Goal: Information Seeking & Learning: Check status

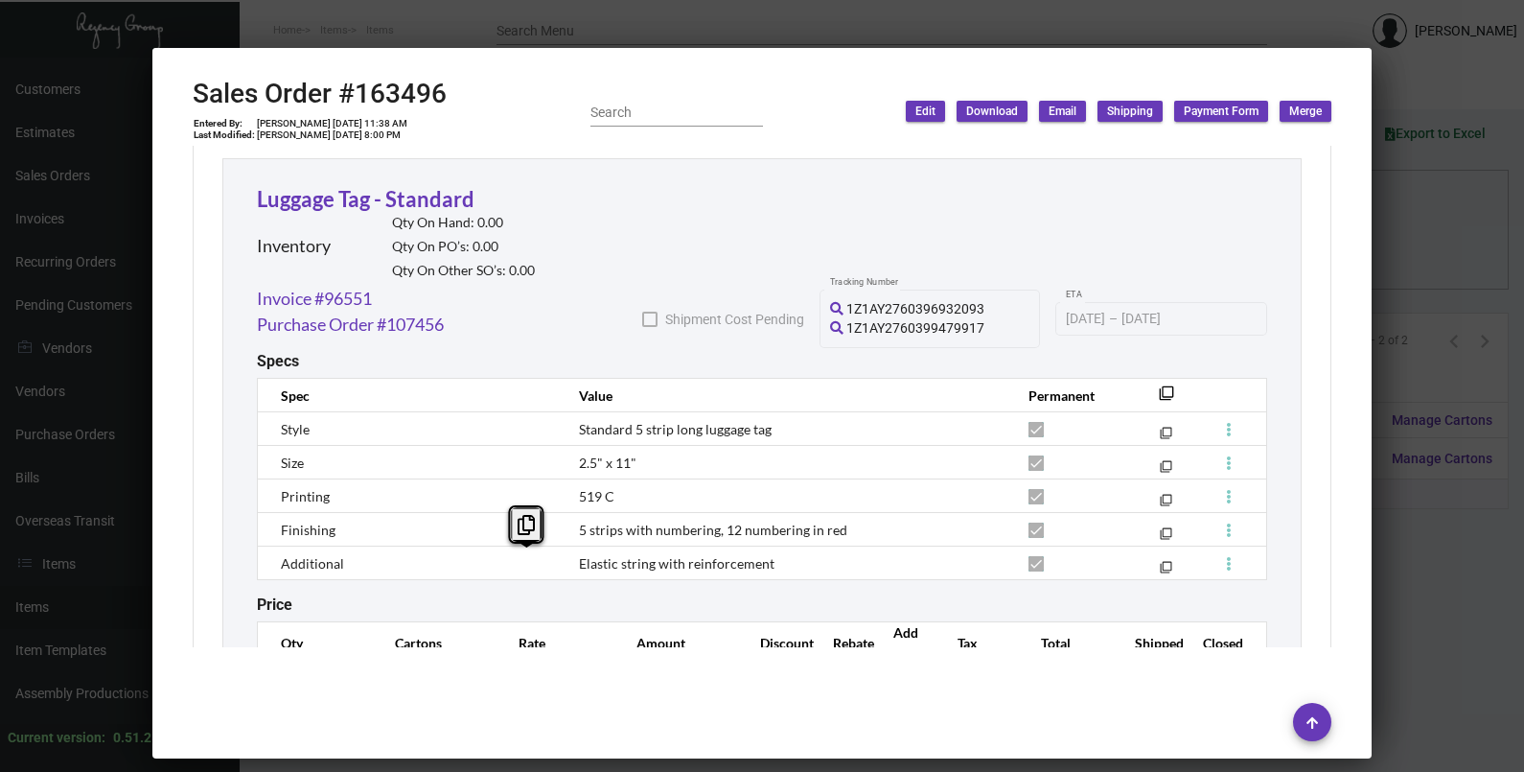
scroll to position [1149, 0]
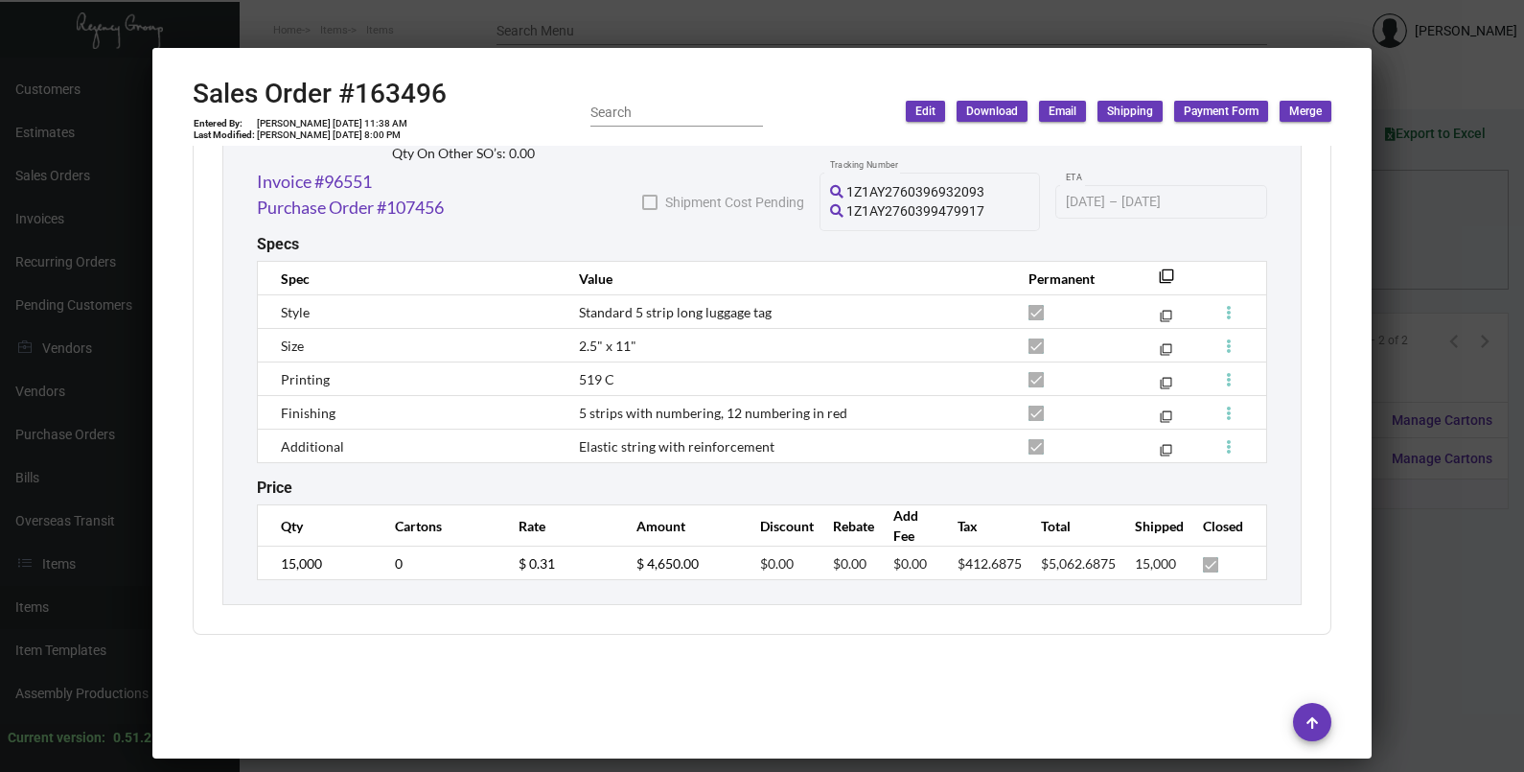
click at [1403, 246] on div at bounding box center [762, 386] width 1524 height 772
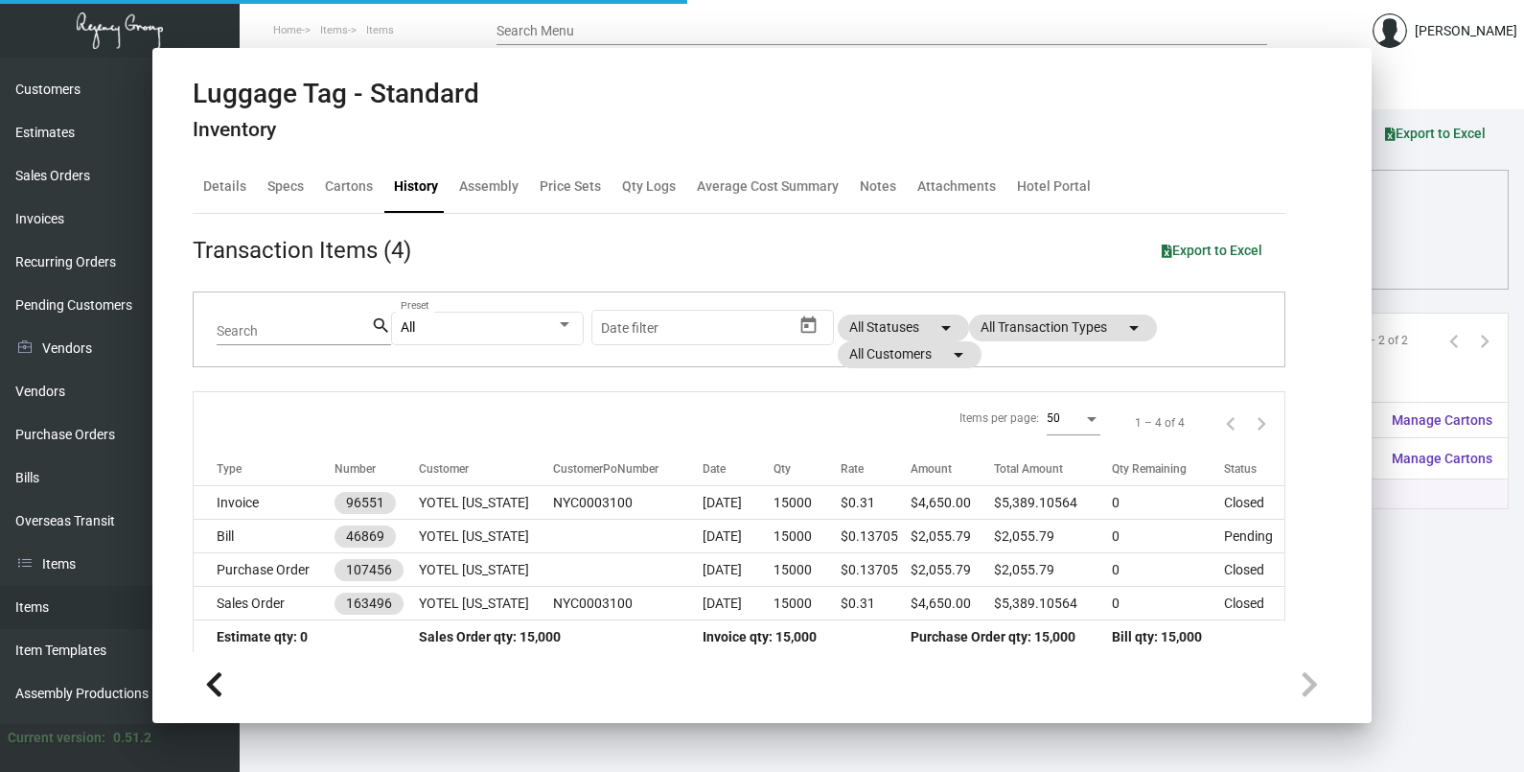
click at [1403, 246] on div "Columns arrow_drop_down All Reps arrow_drop_down All Item Types arrow_drop_down…" at bounding box center [882, 254] width 1214 height 57
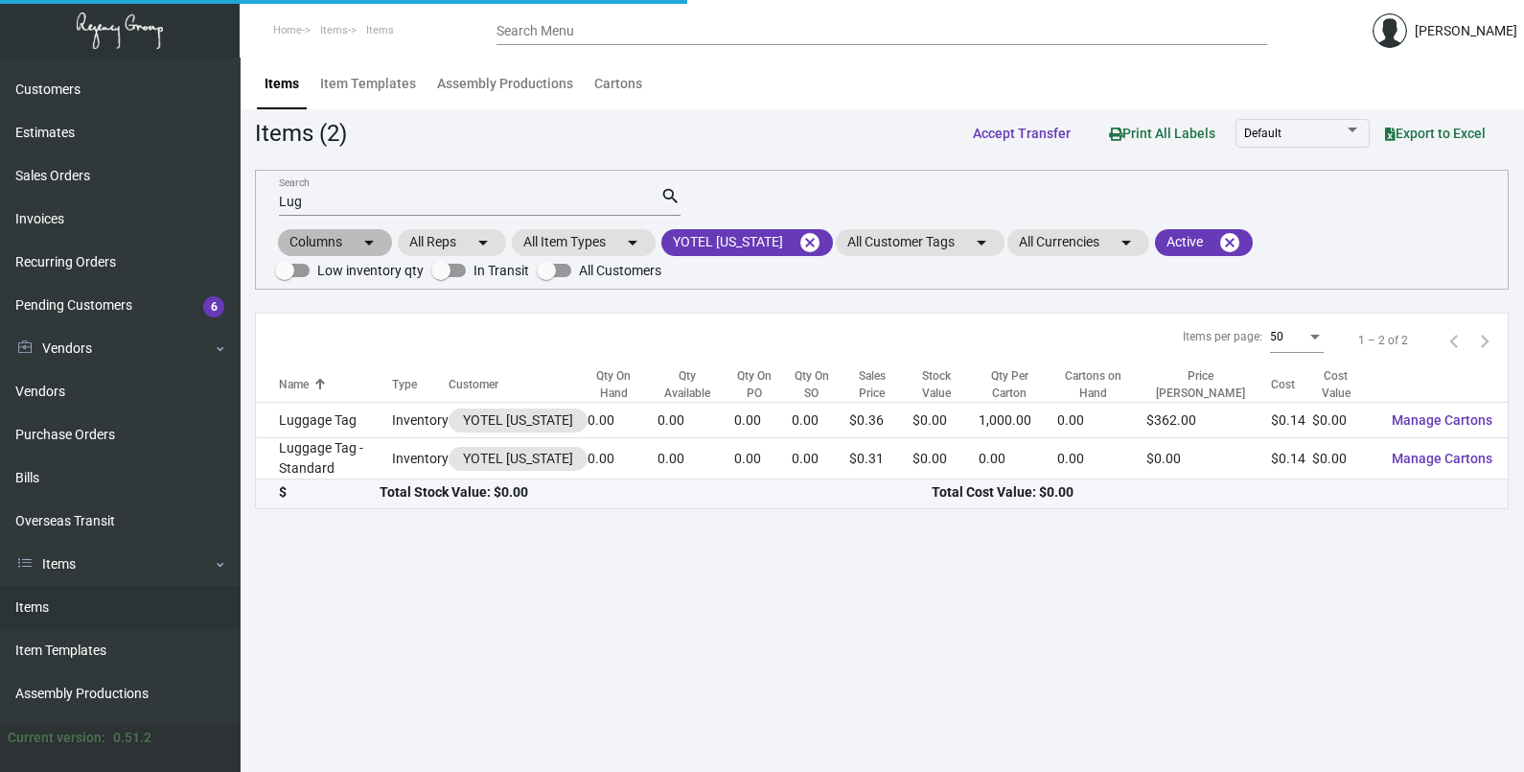
click at [1403, 246] on div "Columns arrow_drop_down All Reps arrow_drop_down All Item Types arrow_drop_down…" at bounding box center [882, 254] width 1214 height 57
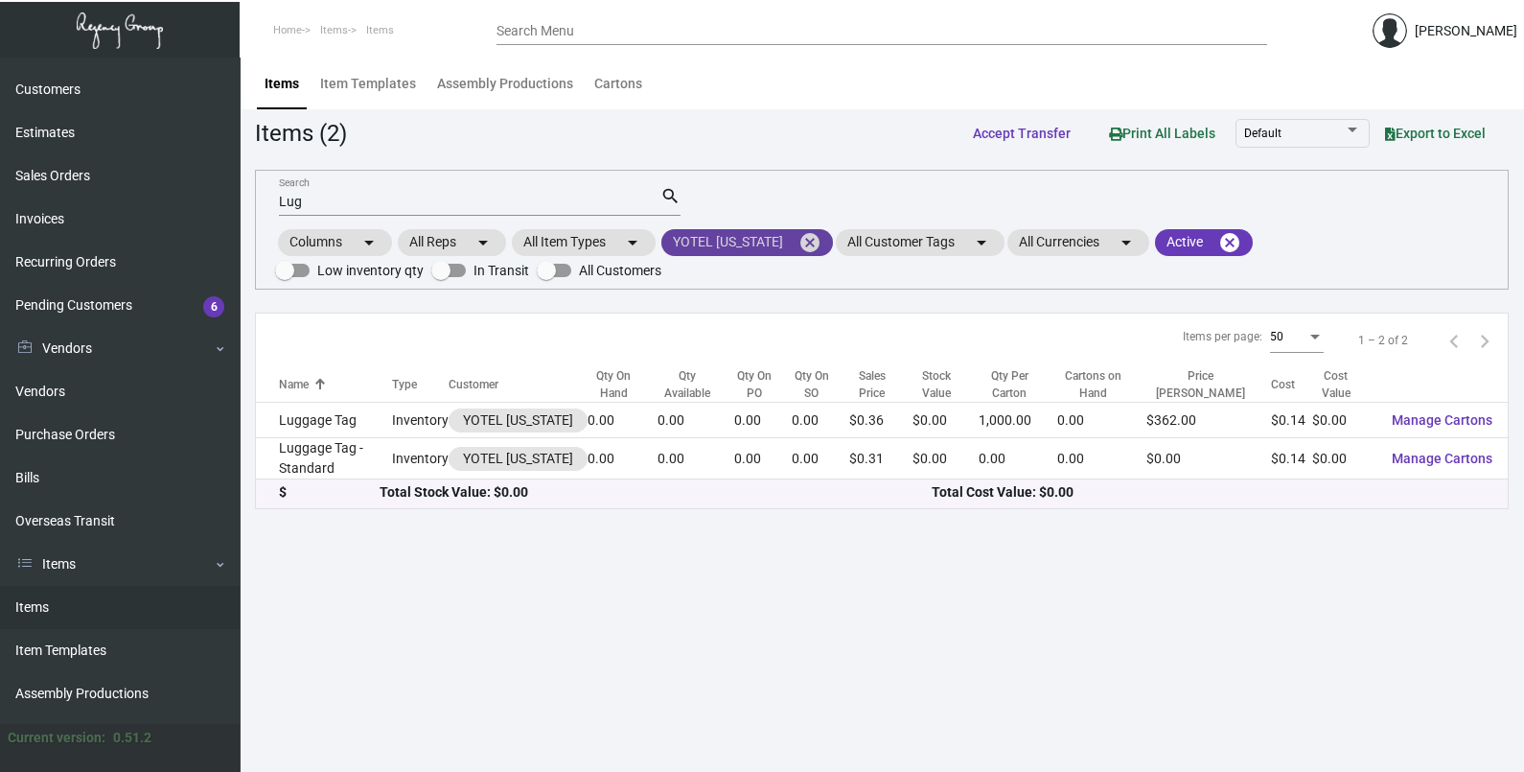
click at [805, 240] on mat-icon "cancel" at bounding box center [809, 242] width 23 height 23
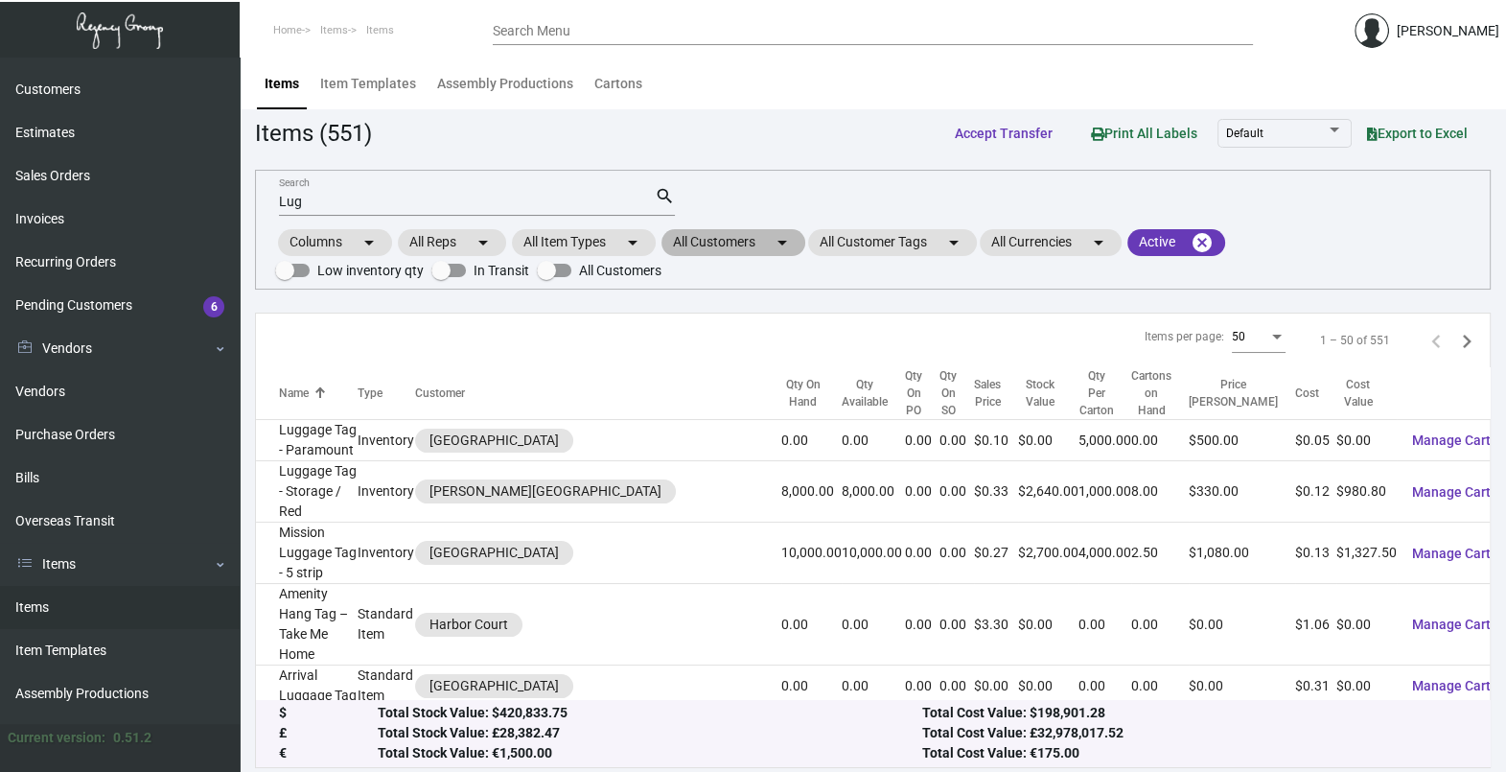
click at [783, 243] on mat-icon "arrow_drop_down" at bounding box center [782, 242] width 23 height 23
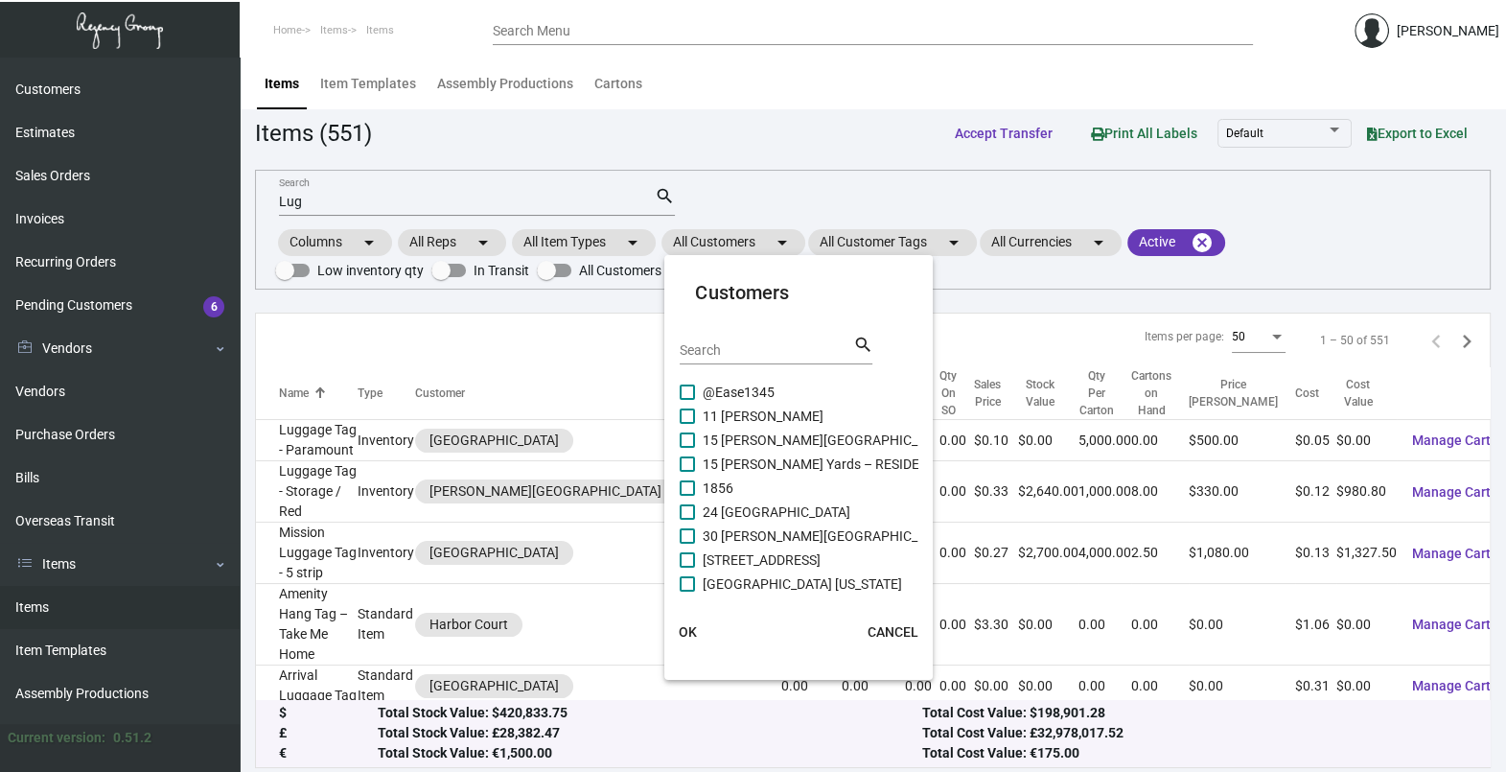
click at [759, 344] on input "Search" at bounding box center [766, 350] width 173 height 15
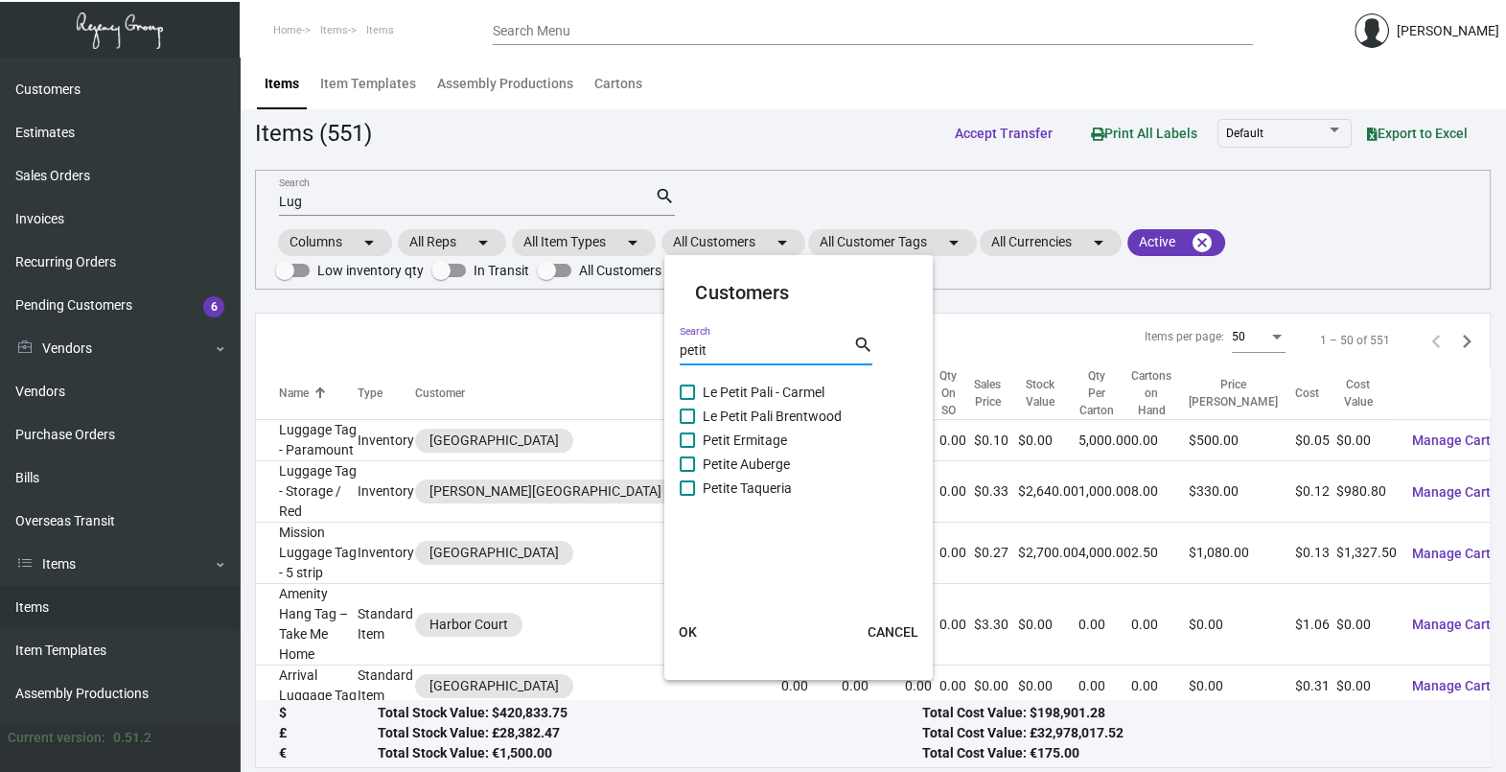
type input "petit"
click at [714, 441] on span "Petit Ermitage" at bounding box center [745, 439] width 84 height 23
click at [687, 448] on input "Petit Ermitage" at bounding box center [686, 448] width 1 height 1
checkbox input "true"
click at [688, 621] on button "OK" at bounding box center [687, 631] width 61 height 35
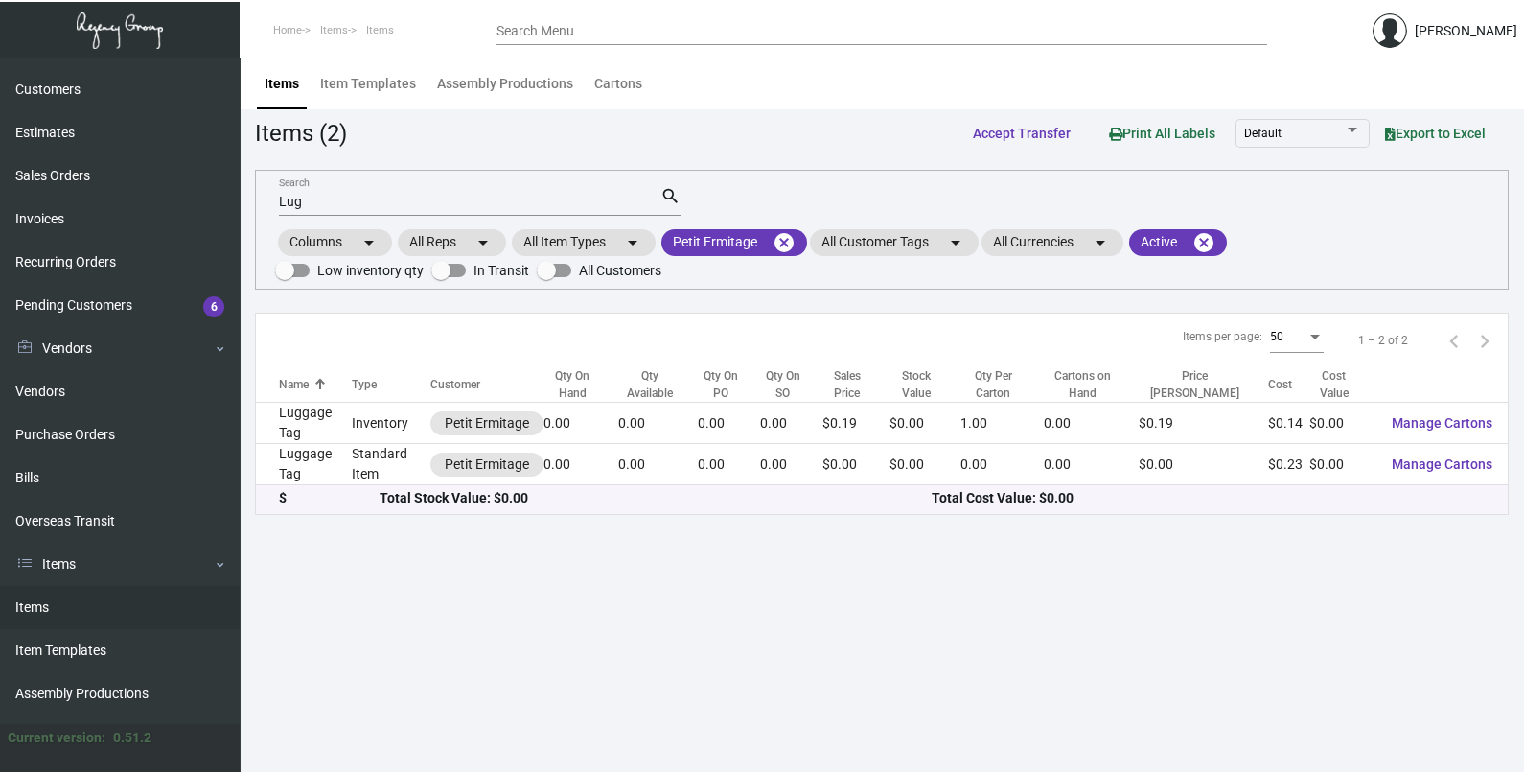
click at [348, 203] on input "Lug" at bounding box center [469, 202] width 381 height 15
type input "L"
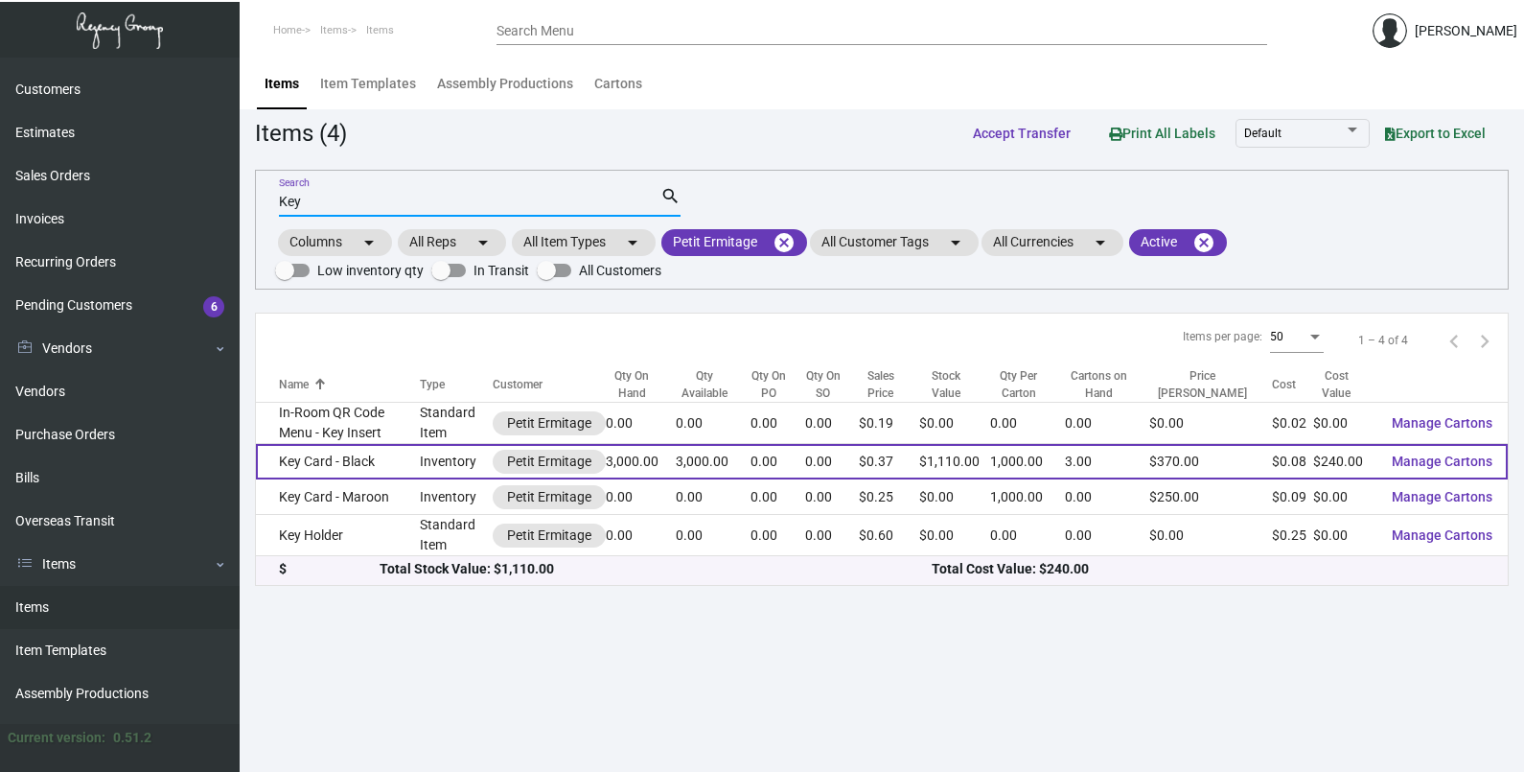
type input "Key"
click at [392, 475] on td "Key Card - Black" at bounding box center [338, 461] width 164 height 35
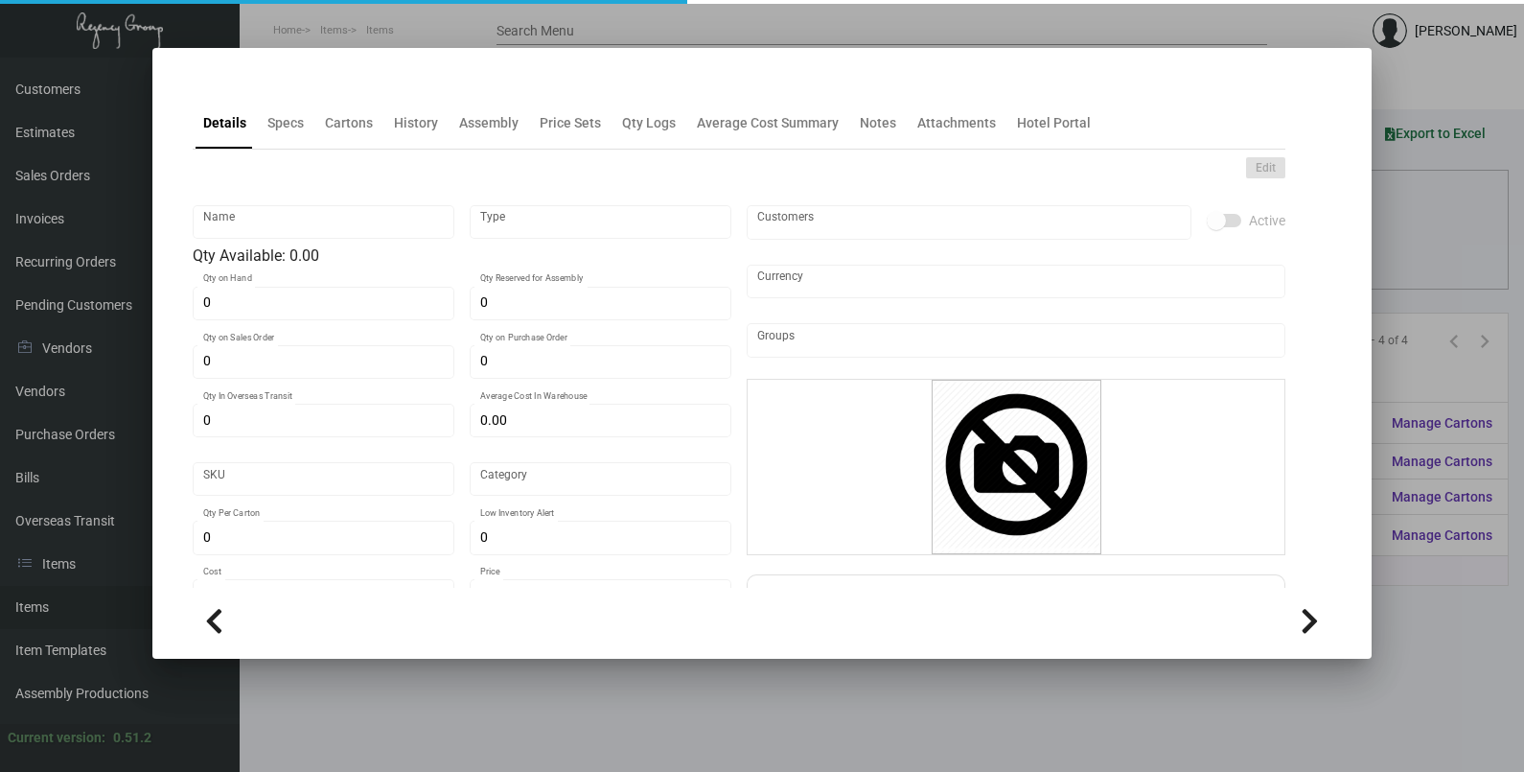
type input "Key Card - Black"
type input "Inventory"
type input "3,000"
type input "$ 0.083"
type input "Standard"
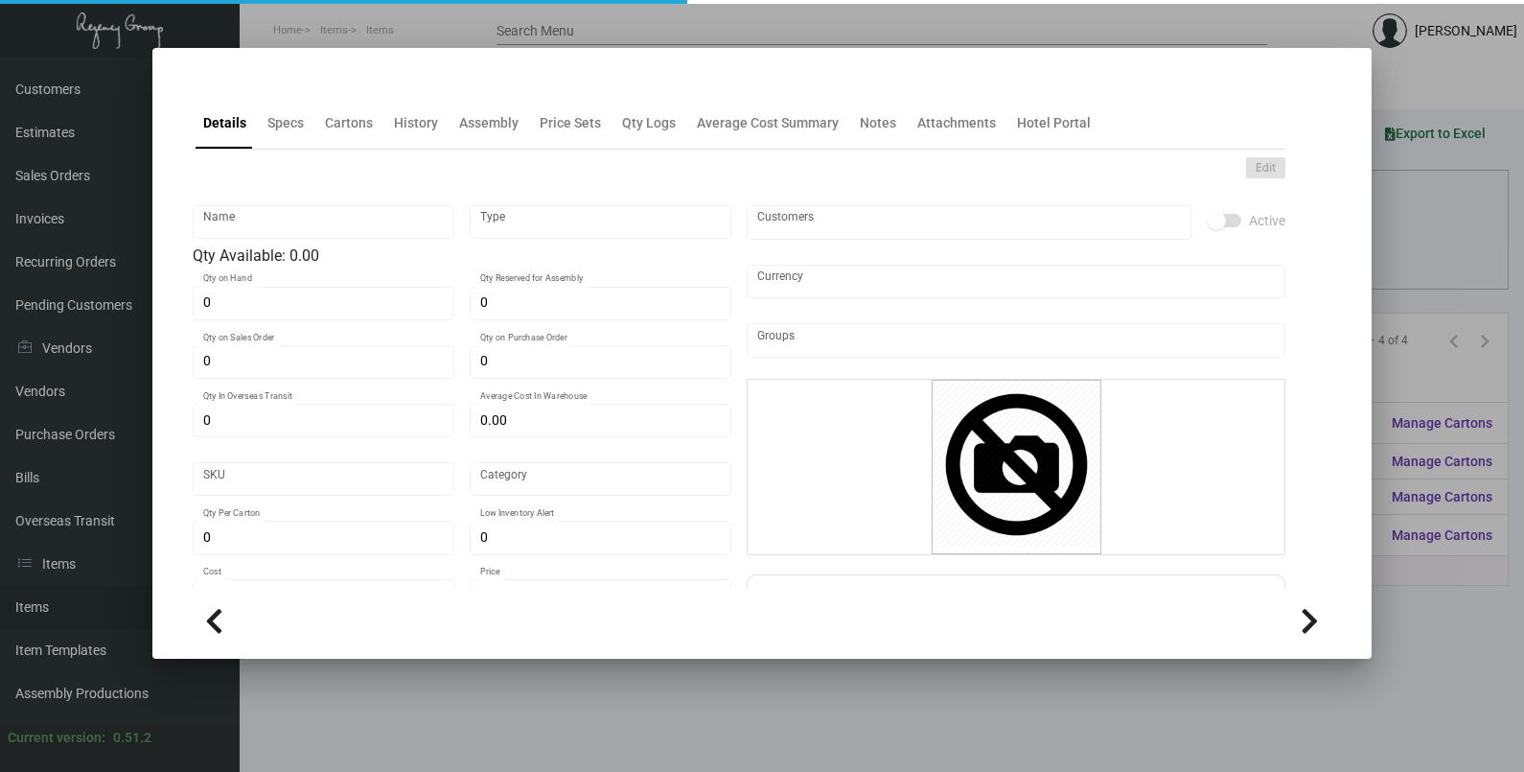
type input "1,000"
type input "$ 0.08"
type input "$ 0.37"
checkbox input "true"
type input "United States Dollar $"
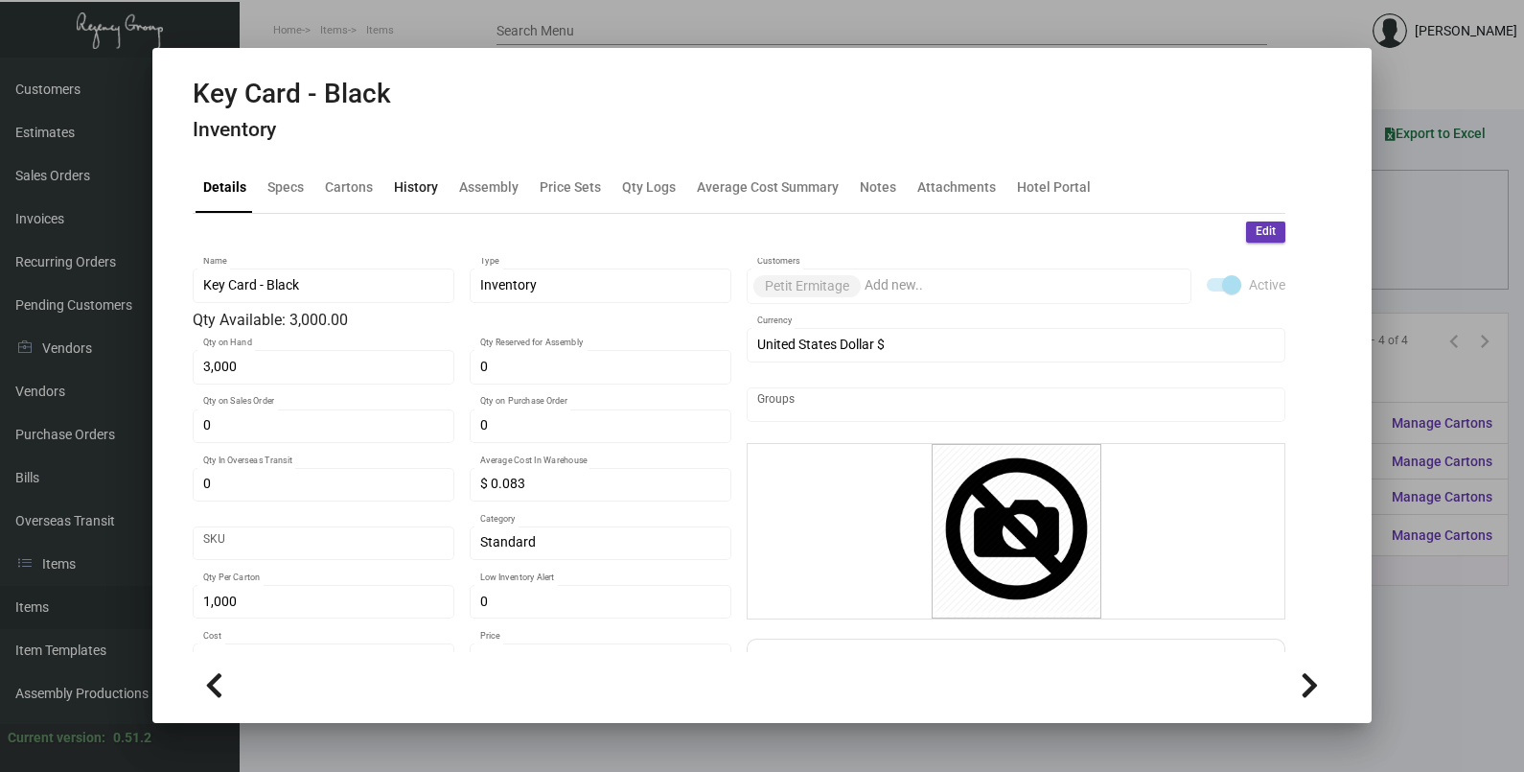
click at [410, 192] on div "History" at bounding box center [416, 186] width 44 height 20
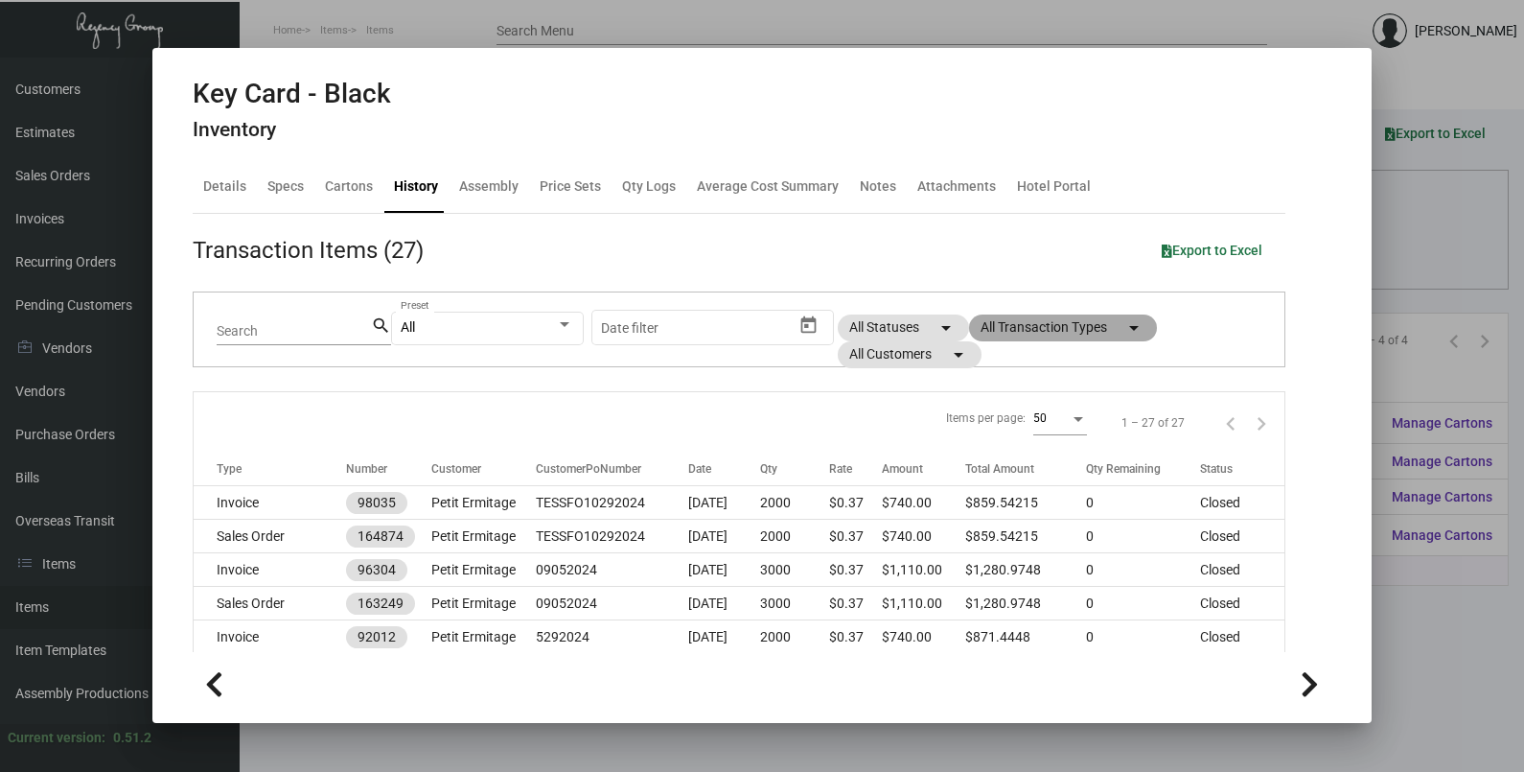
click at [1039, 332] on mat-chip "All Transaction Types arrow_drop_down" at bounding box center [1063, 327] width 188 height 27
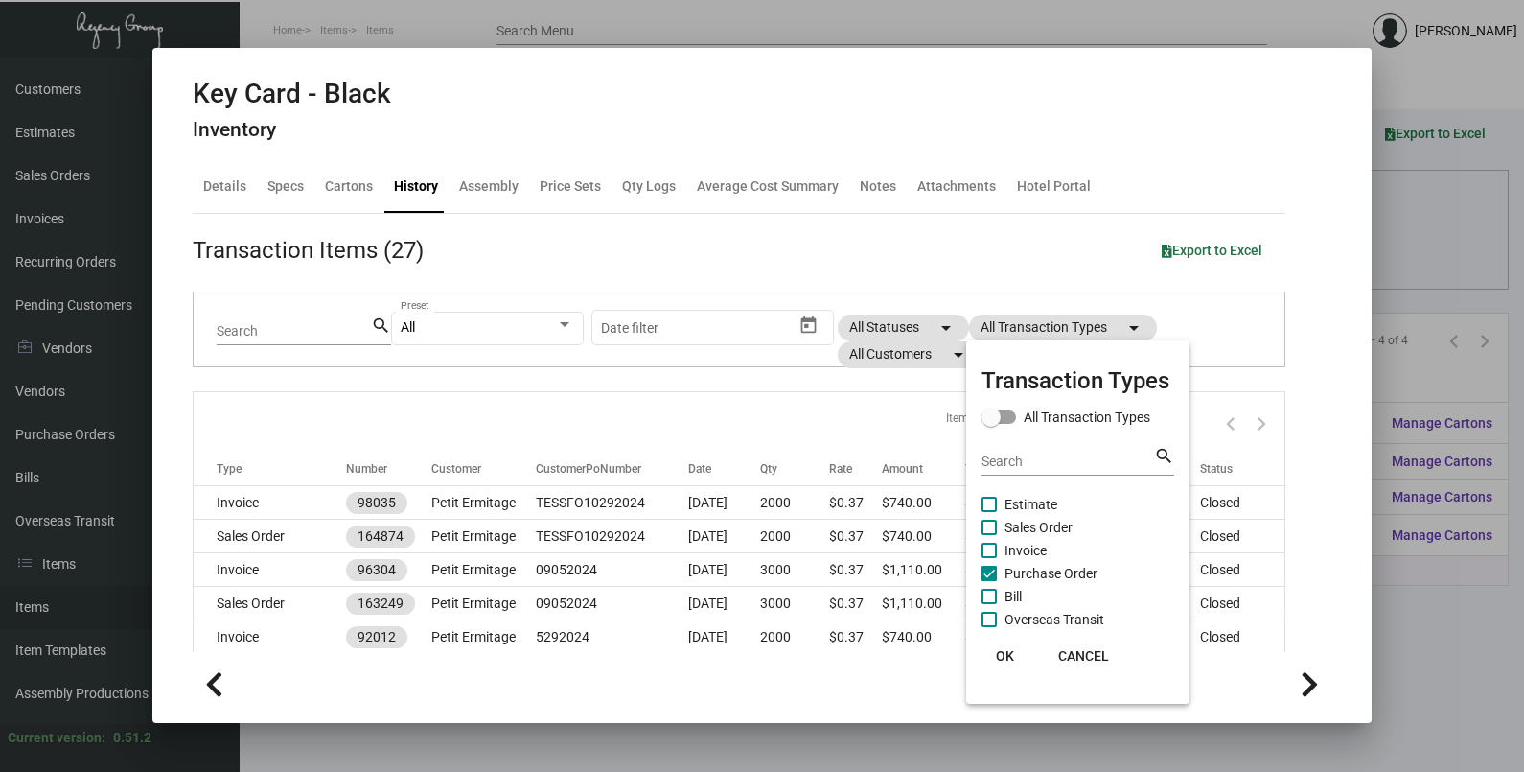
click at [1034, 570] on span "Purchase Order" at bounding box center [1051, 573] width 93 height 23
click at [989, 581] on input "Purchase Order" at bounding box center [988, 581] width 1 height 1
click at [1034, 570] on span "Purchase Order" at bounding box center [1051, 573] width 93 height 23
click at [989, 581] on input "Purchase Order" at bounding box center [988, 581] width 1 height 1
checkbox input "true"
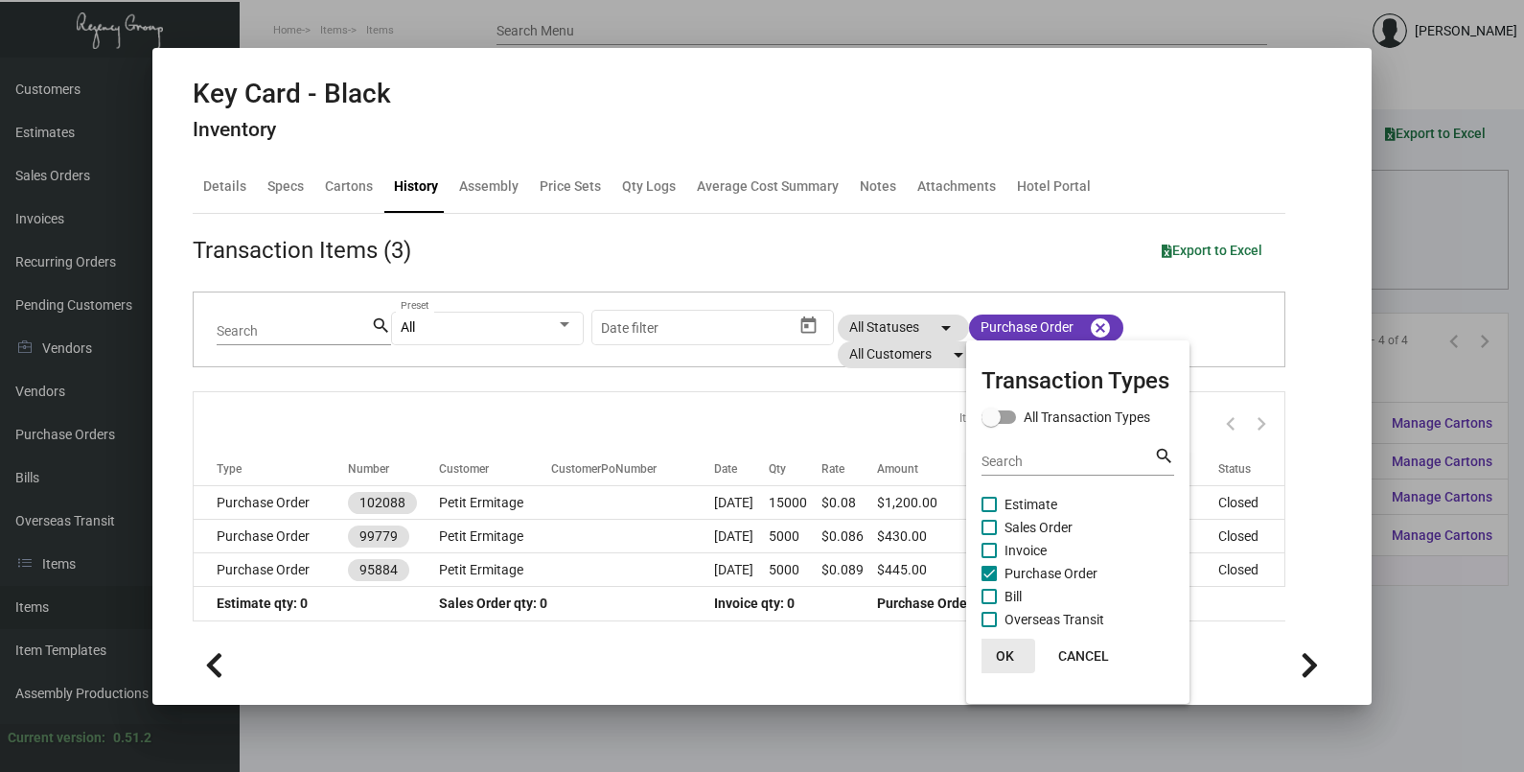
click at [1011, 655] on span "OK" at bounding box center [1005, 655] width 18 height 15
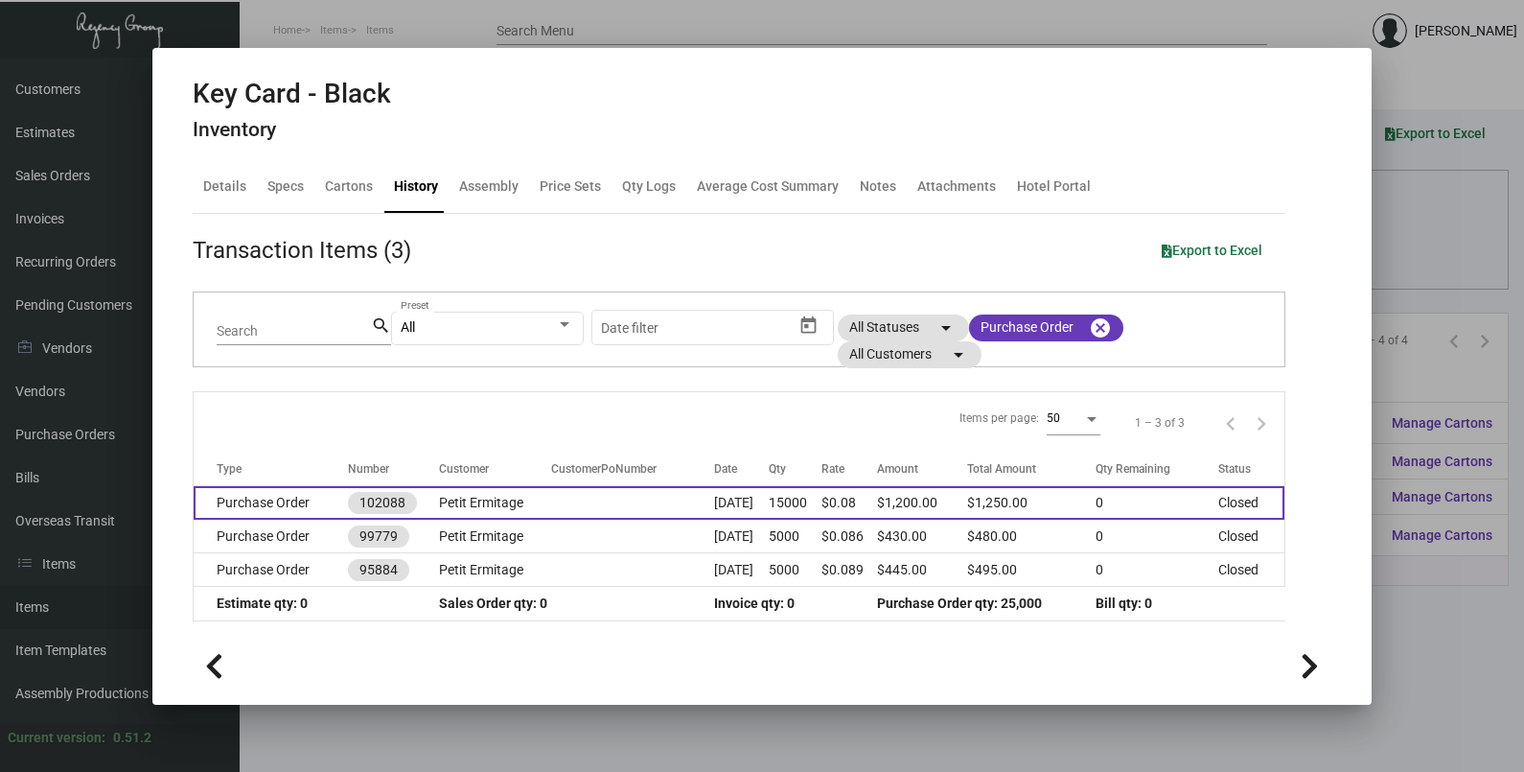
click at [666, 513] on td at bounding box center [632, 503] width 163 height 34
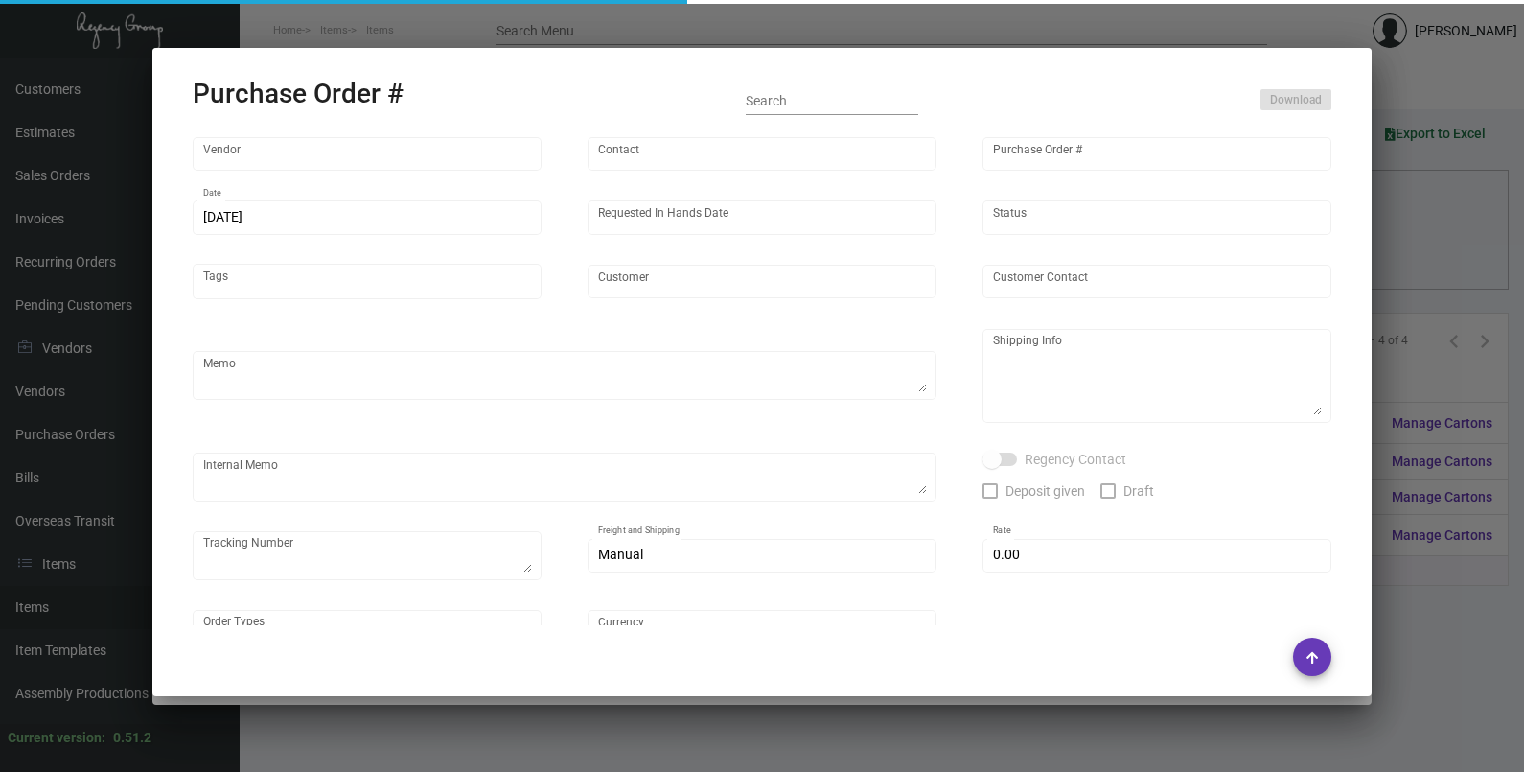
type input "CHENGDU MIND IOT TECHNOLOGY"
type input "[PERSON_NAME]"
type input "102088"
type input "[DATE]"
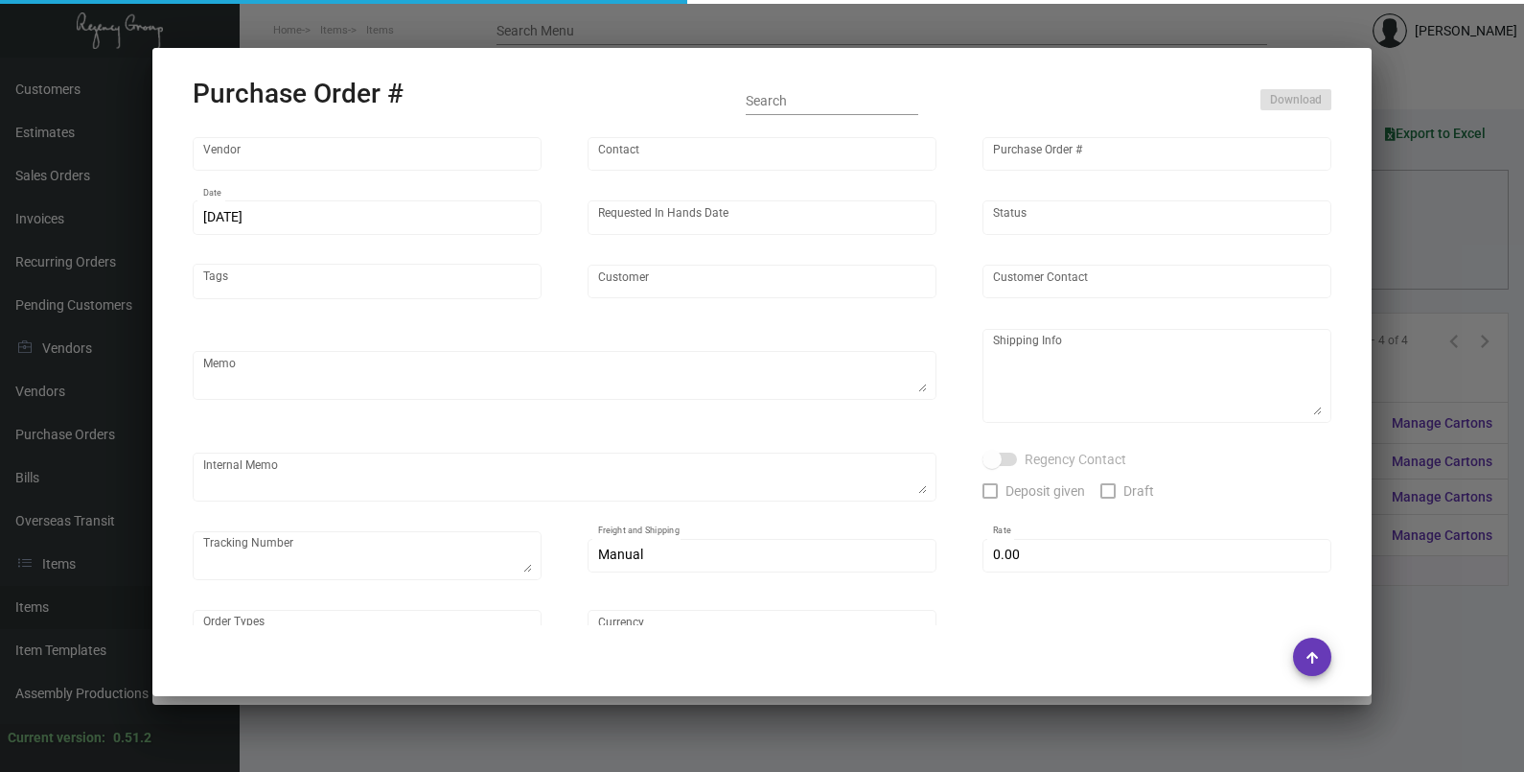
type input "Petit Ermitage"
type textarea "5k by Air to LA, 10k by Boat to [GEOGRAPHIC_DATA]."
type textarea "Regency Group LA [STREET_ADDRESS]"
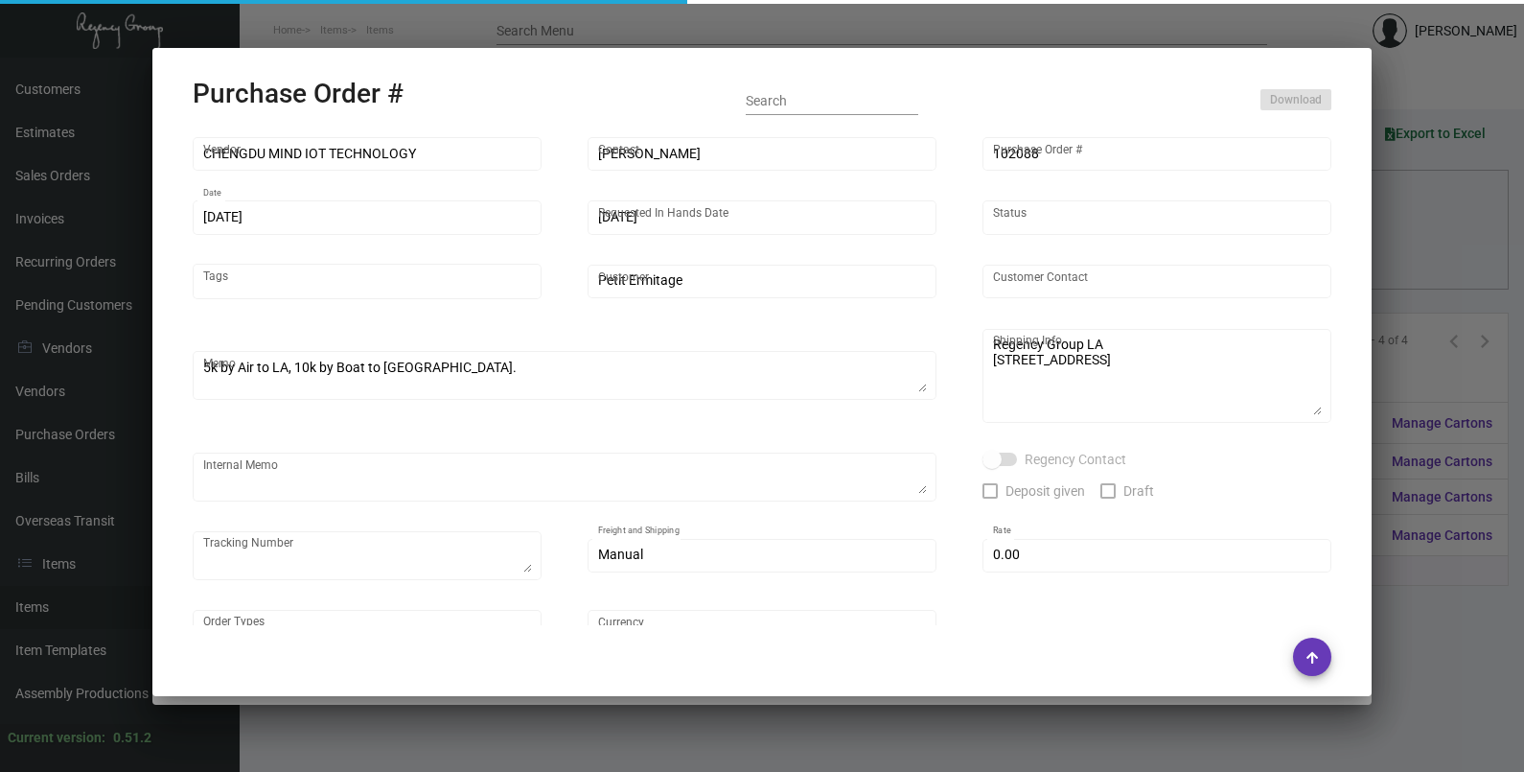
checkbox input "true"
type input "$ 0.00"
type input "United States Dollar $"
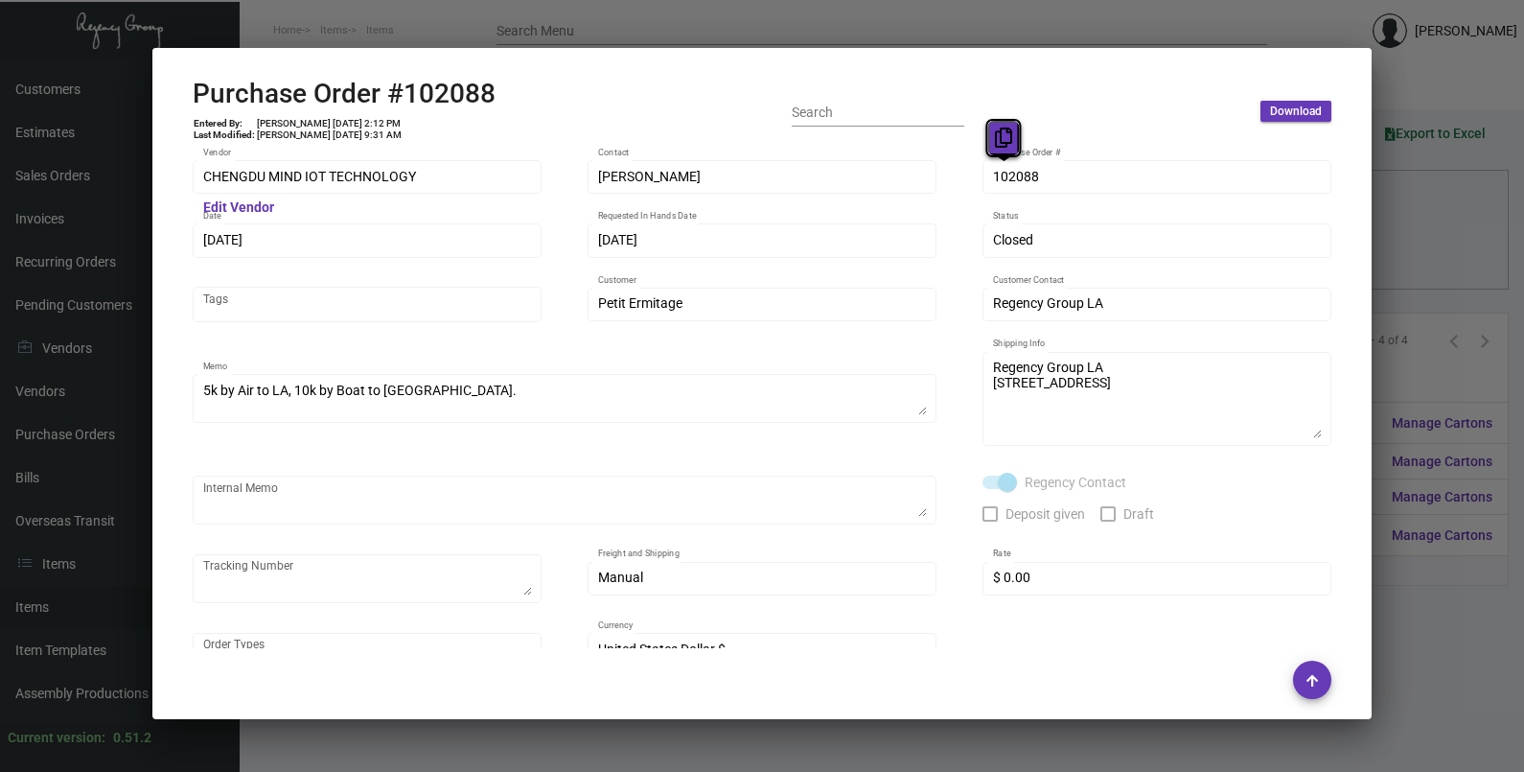
drag, startPoint x: 1013, startPoint y: 176, endPoint x: 989, endPoint y: 151, distance: 34.6
click at [989, 151] on button at bounding box center [1004, 138] width 32 height 35
drag, startPoint x: 246, startPoint y: 236, endPoint x: 239, endPoint y: 203, distance: 33.5
click at [235, 201] on icon at bounding box center [235, 202] width 17 height 20
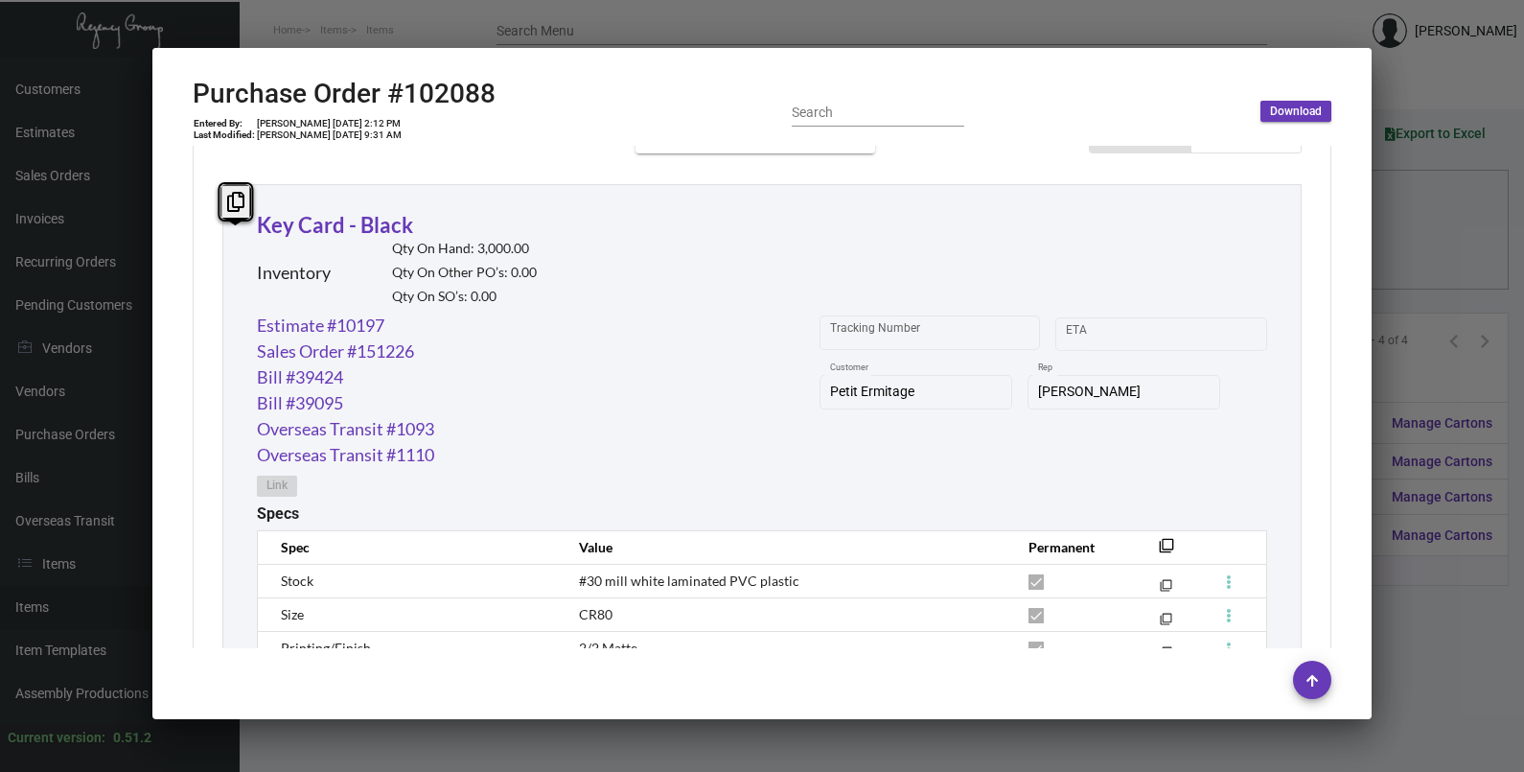
scroll to position [1107, 0]
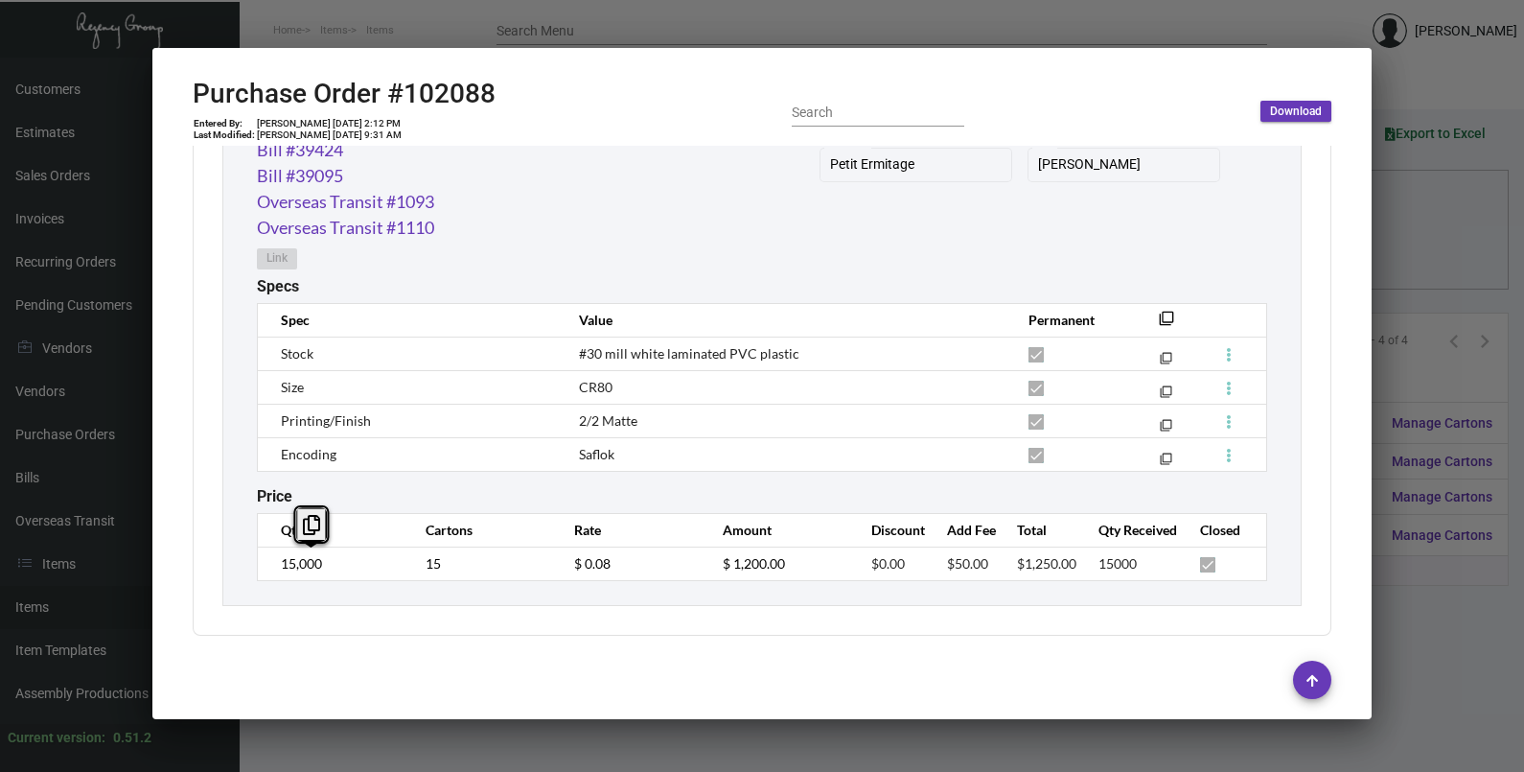
click at [261, 565] on td "15,000" at bounding box center [332, 563] width 149 height 34
click at [568, 576] on td "$ 0.08" at bounding box center [629, 563] width 149 height 34
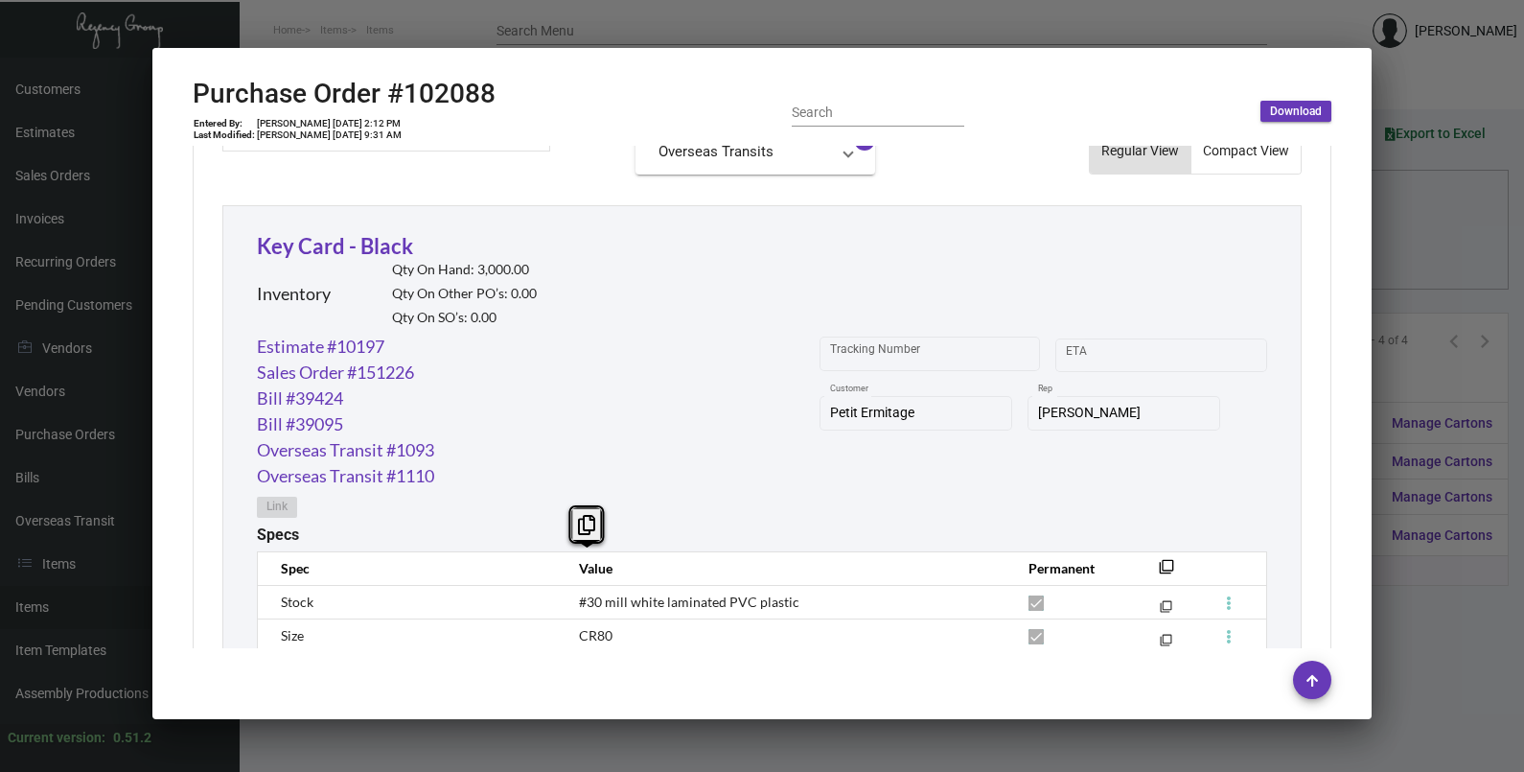
scroll to position [958, 0]
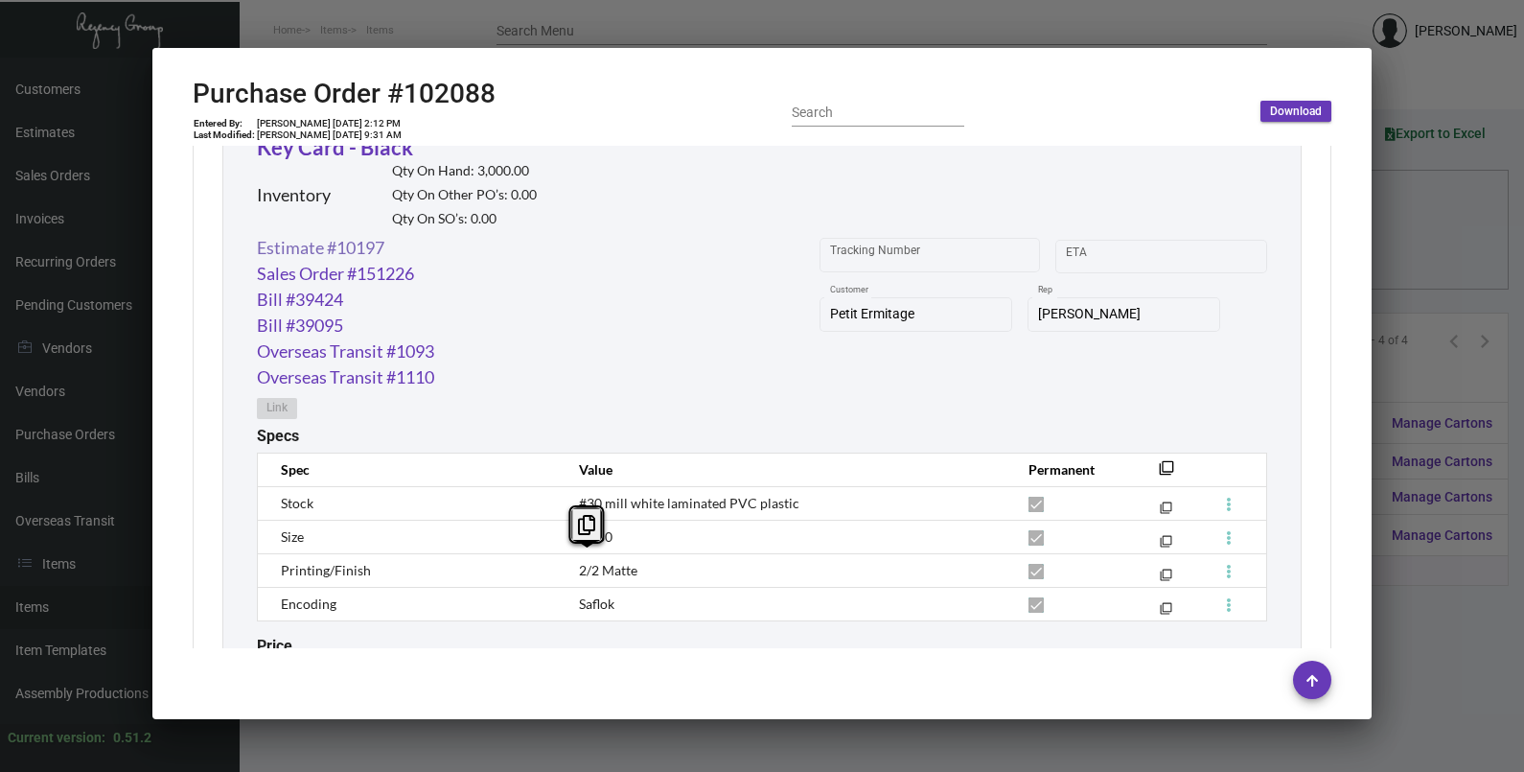
click at [297, 257] on link "Estimate #10197" at bounding box center [320, 248] width 127 height 26
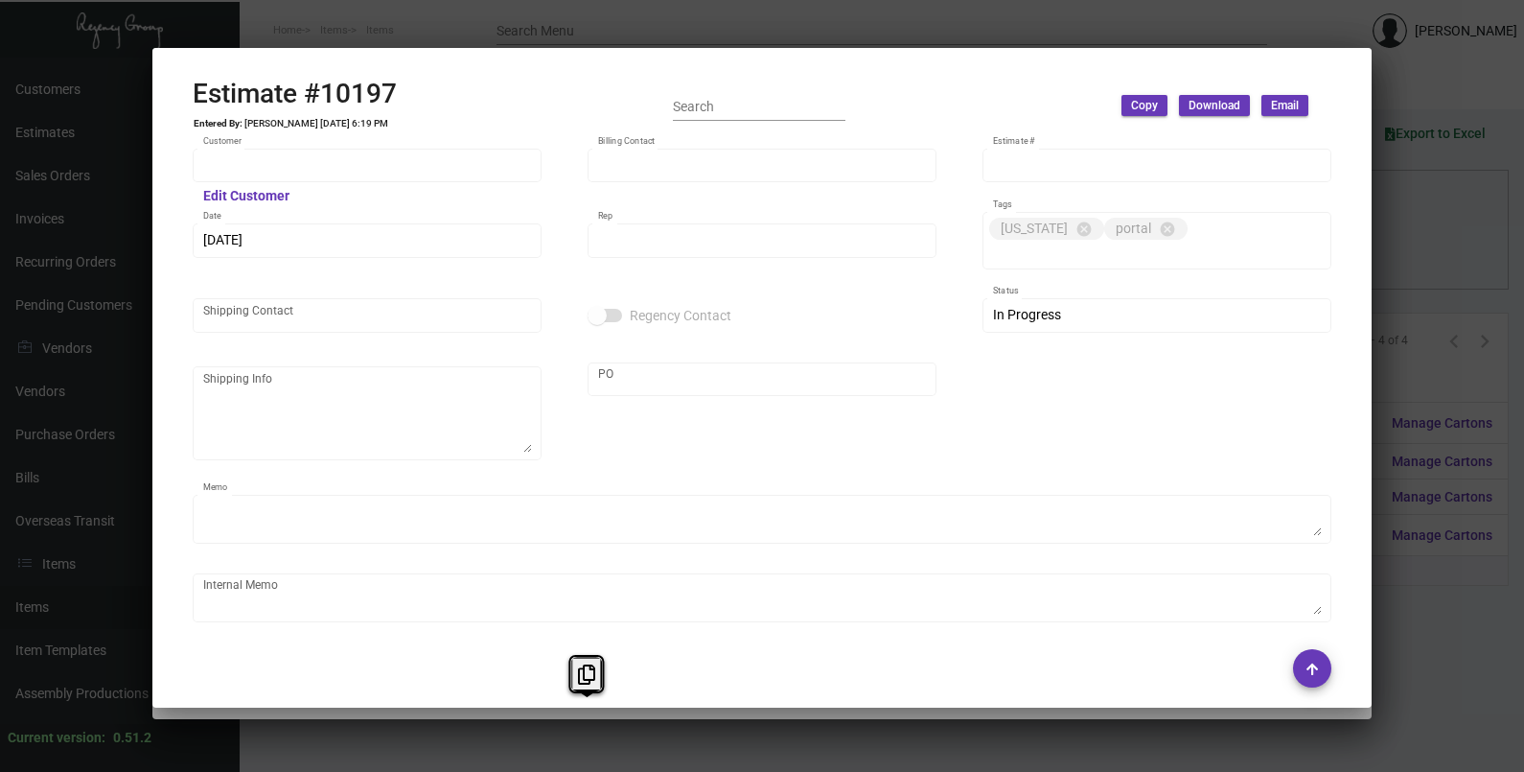
type input "Petit Ermitage"
type input "Accounts Payable"
type input "10197"
type input "[DATE]"
type input "[PERSON_NAME]"
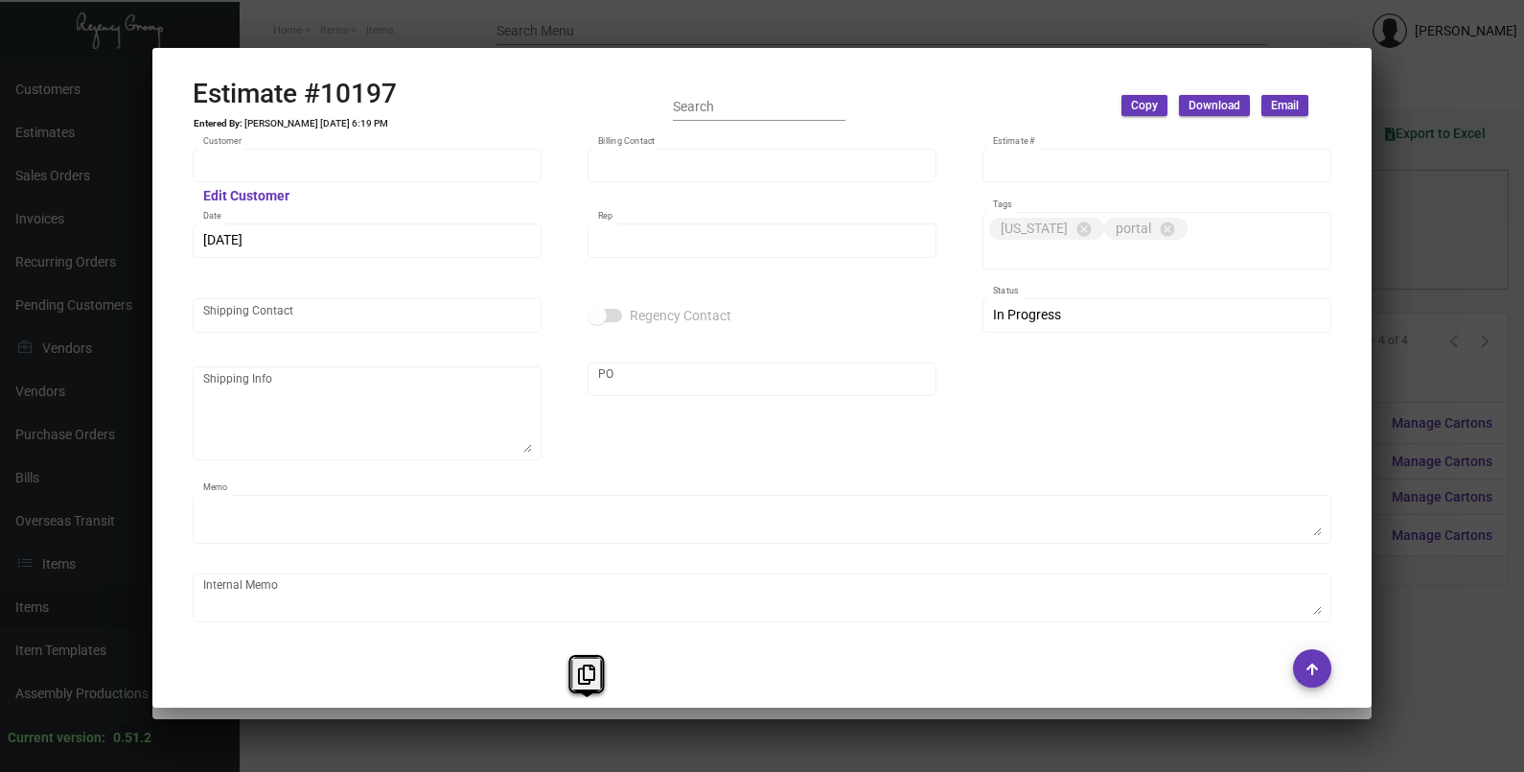
type textarea "5k by air for $0.37/pc"
type input "United States Dollar $"
type input "$ 0.00"
drag, startPoint x: 1016, startPoint y: 167, endPoint x: 1026, endPoint y: 143, distance: 25.8
click at [1000, 137] on button at bounding box center [1000, 126] width 32 height 35
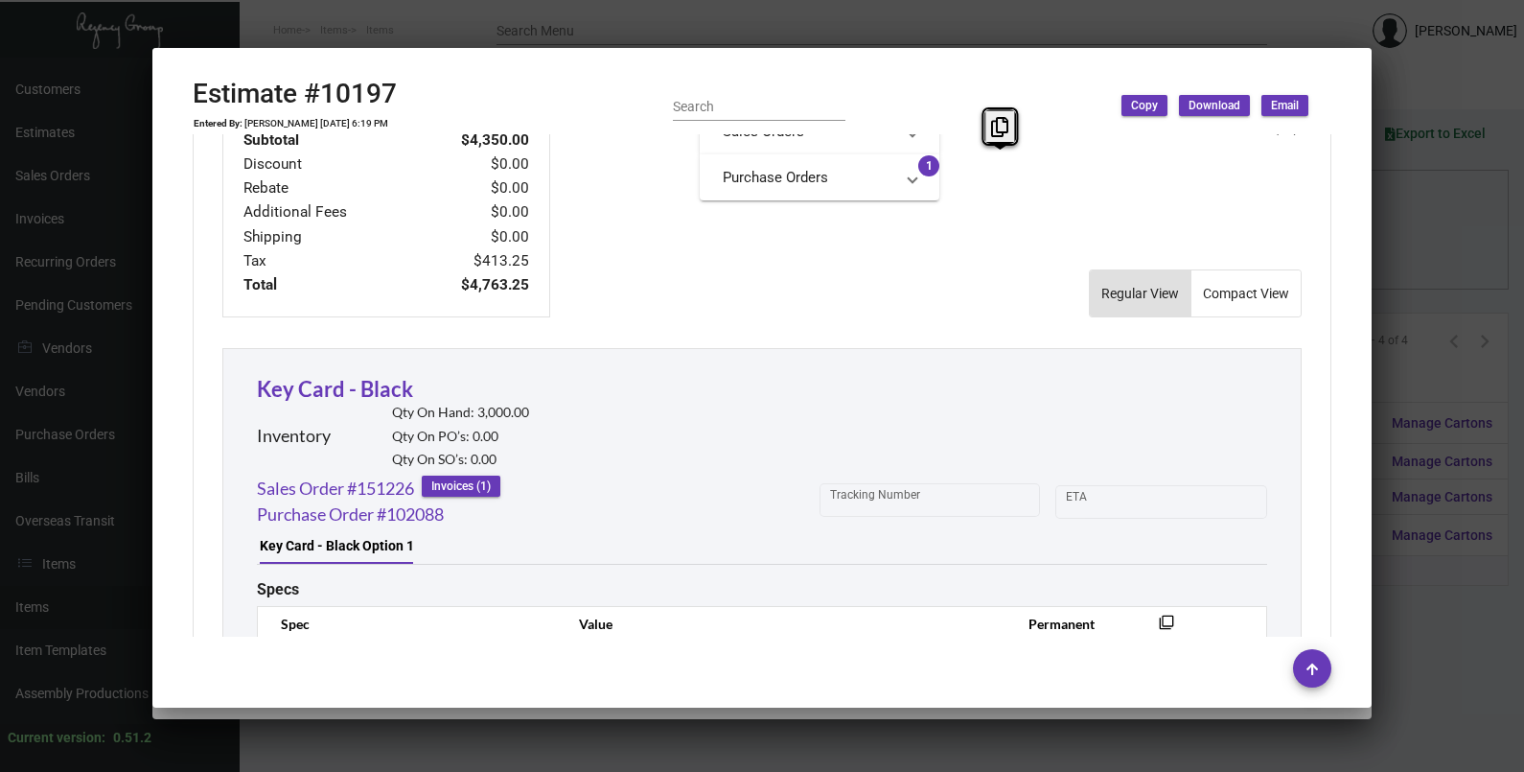
scroll to position [1193, 0]
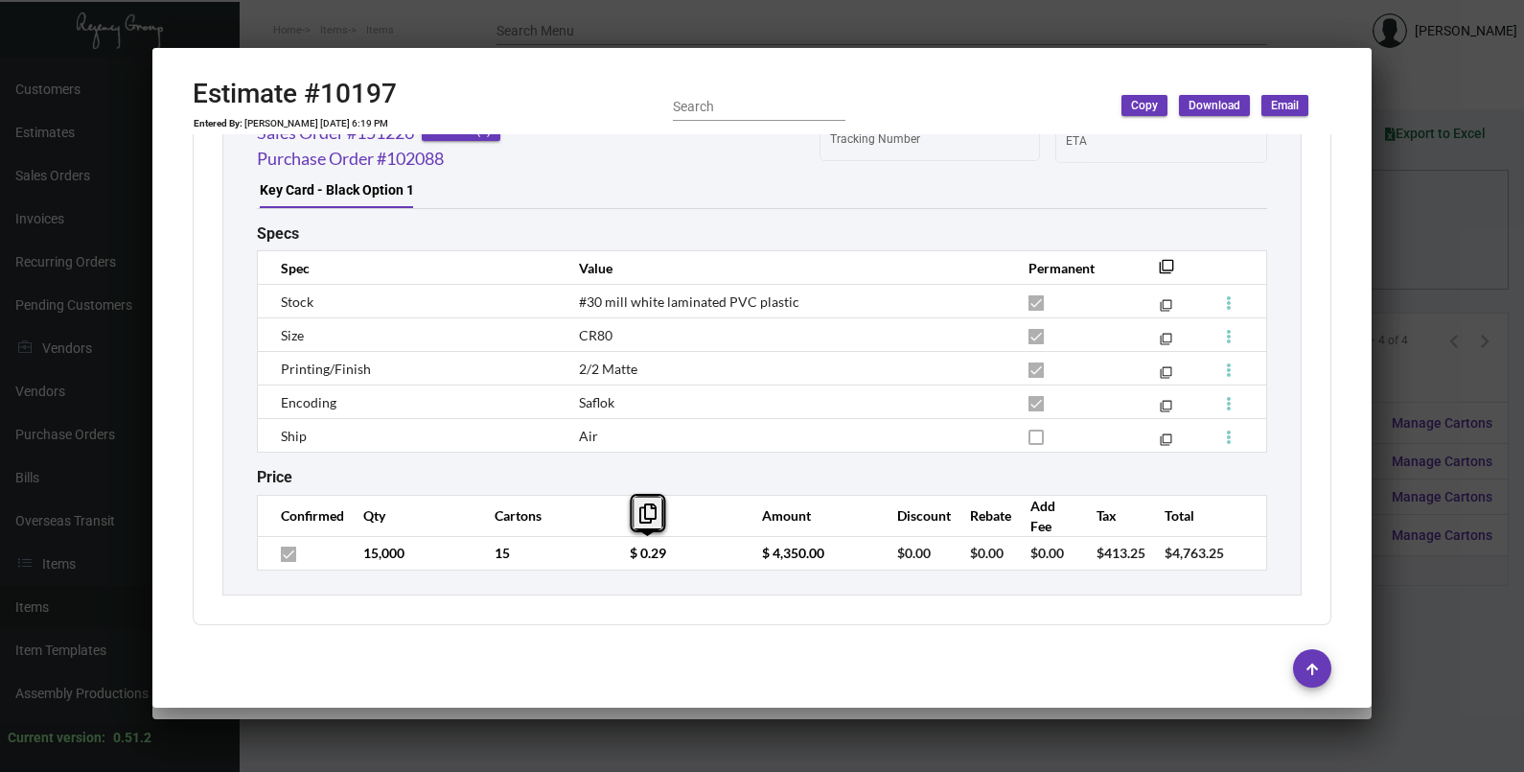
click at [611, 556] on td "$ 0.29" at bounding box center [677, 553] width 132 height 34
